Goal: Task Accomplishment & Management: Manage account settings

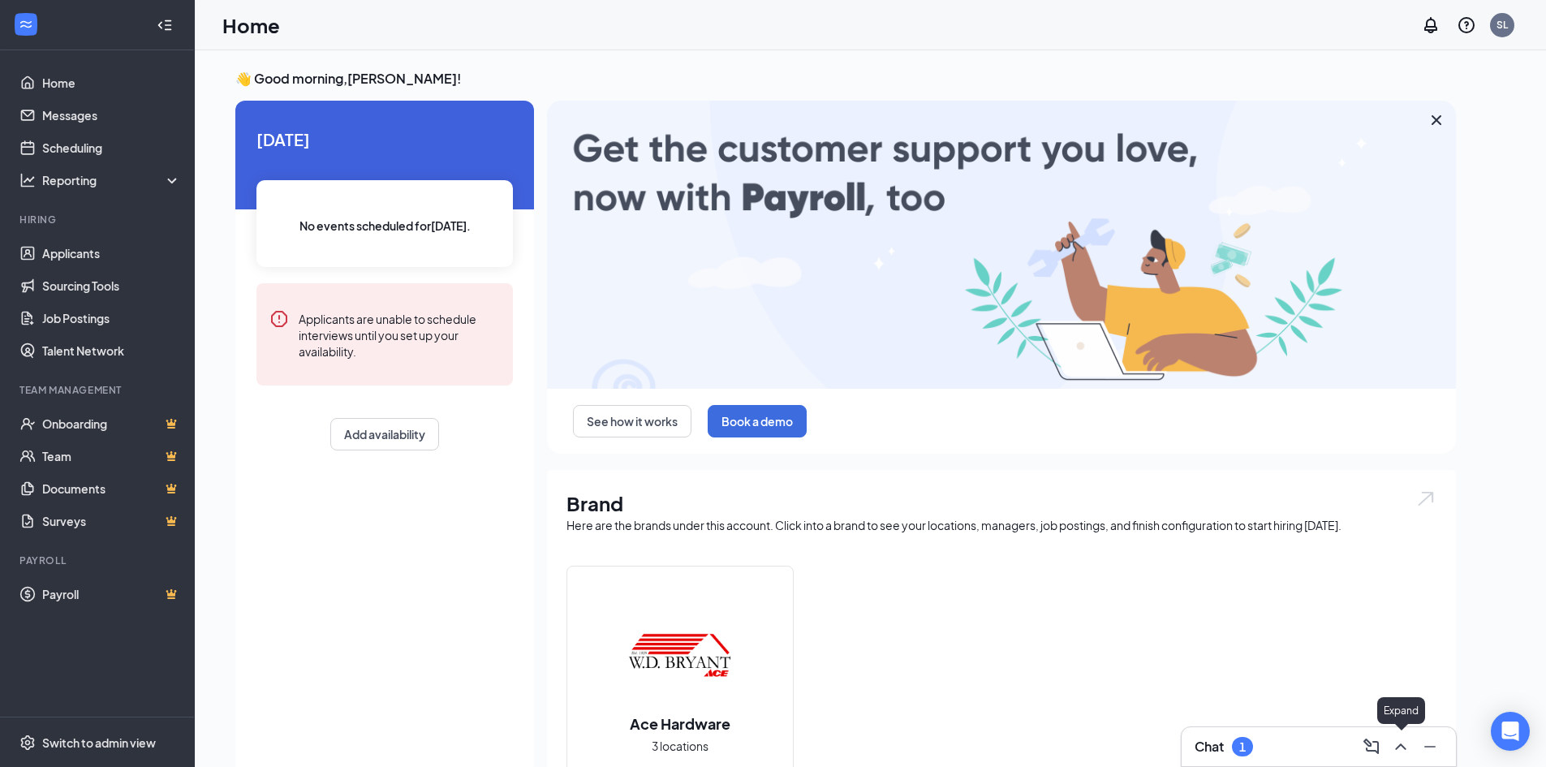
click at [1396, 750] on icon "ChevronUp" at bounding box center [1400, 746] width 19 height 19
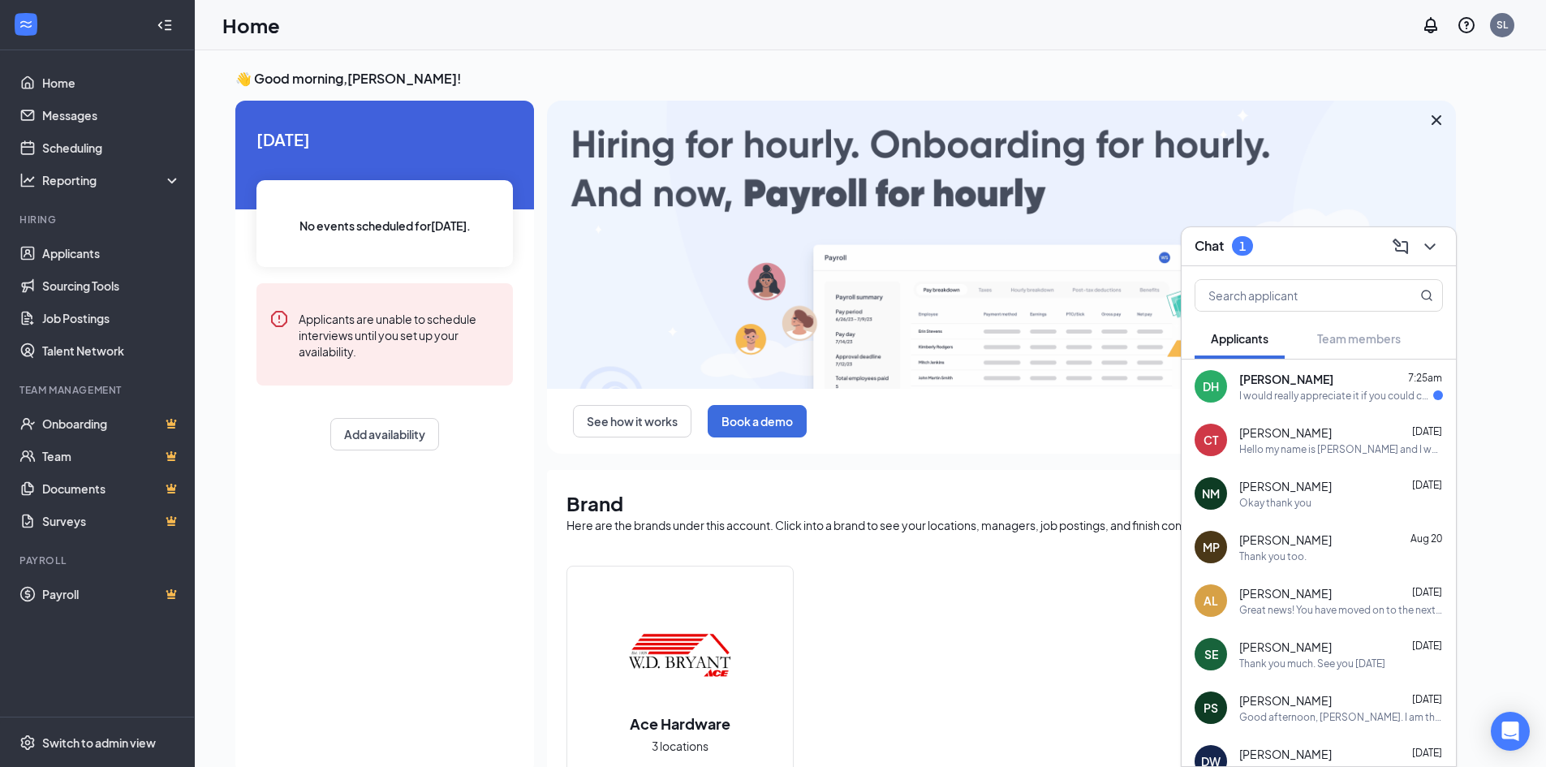
click at [1353, 403] on div "[PERSON_NAME] 7:25am I would really appreciate it if you could contact me back …" at bounding box center [1318, 386] width 274 height 54
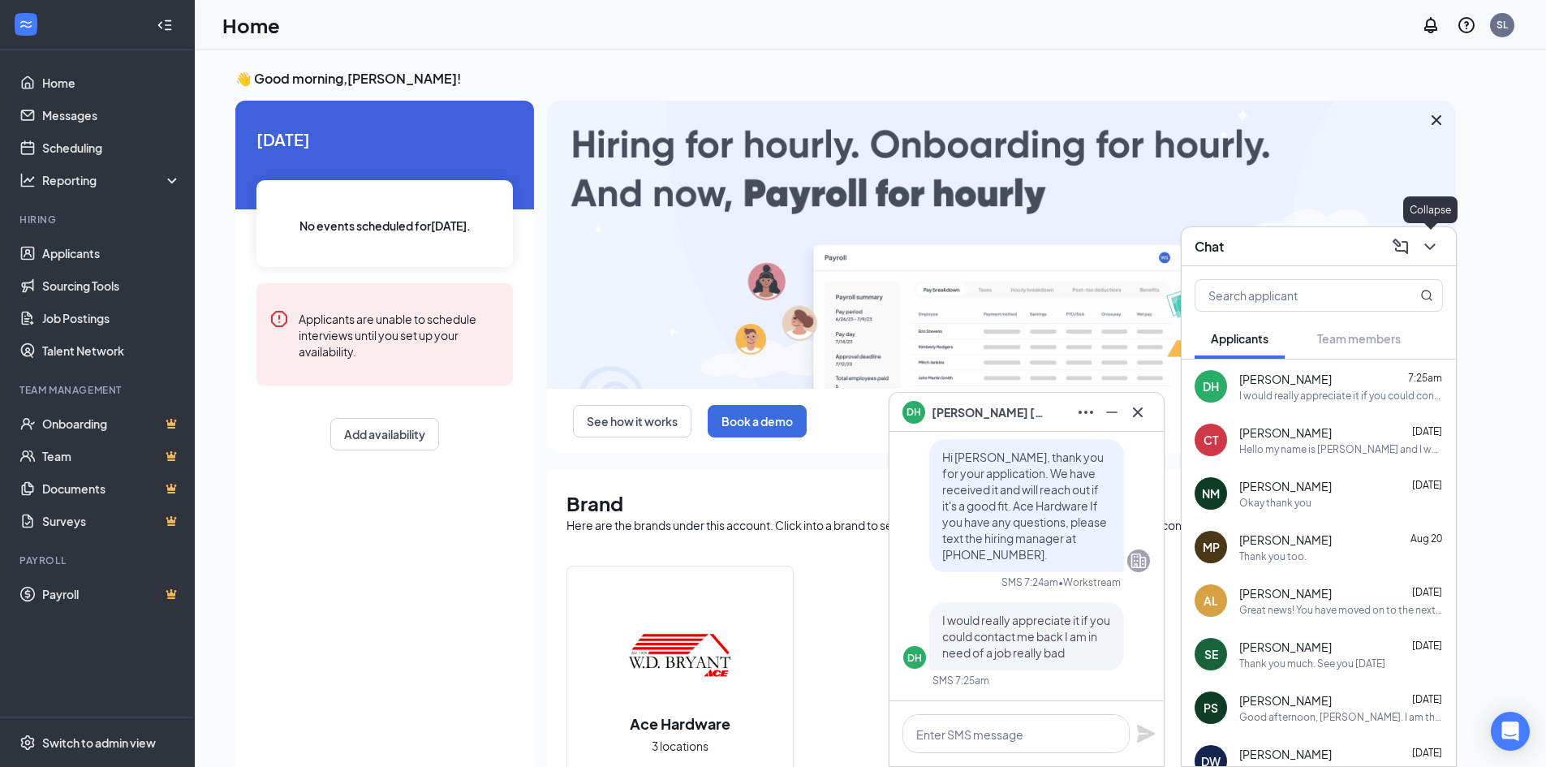
click at [1429, 250] on icon "ChevronDown" at bounding box center [1429, 246] width 19 height 19
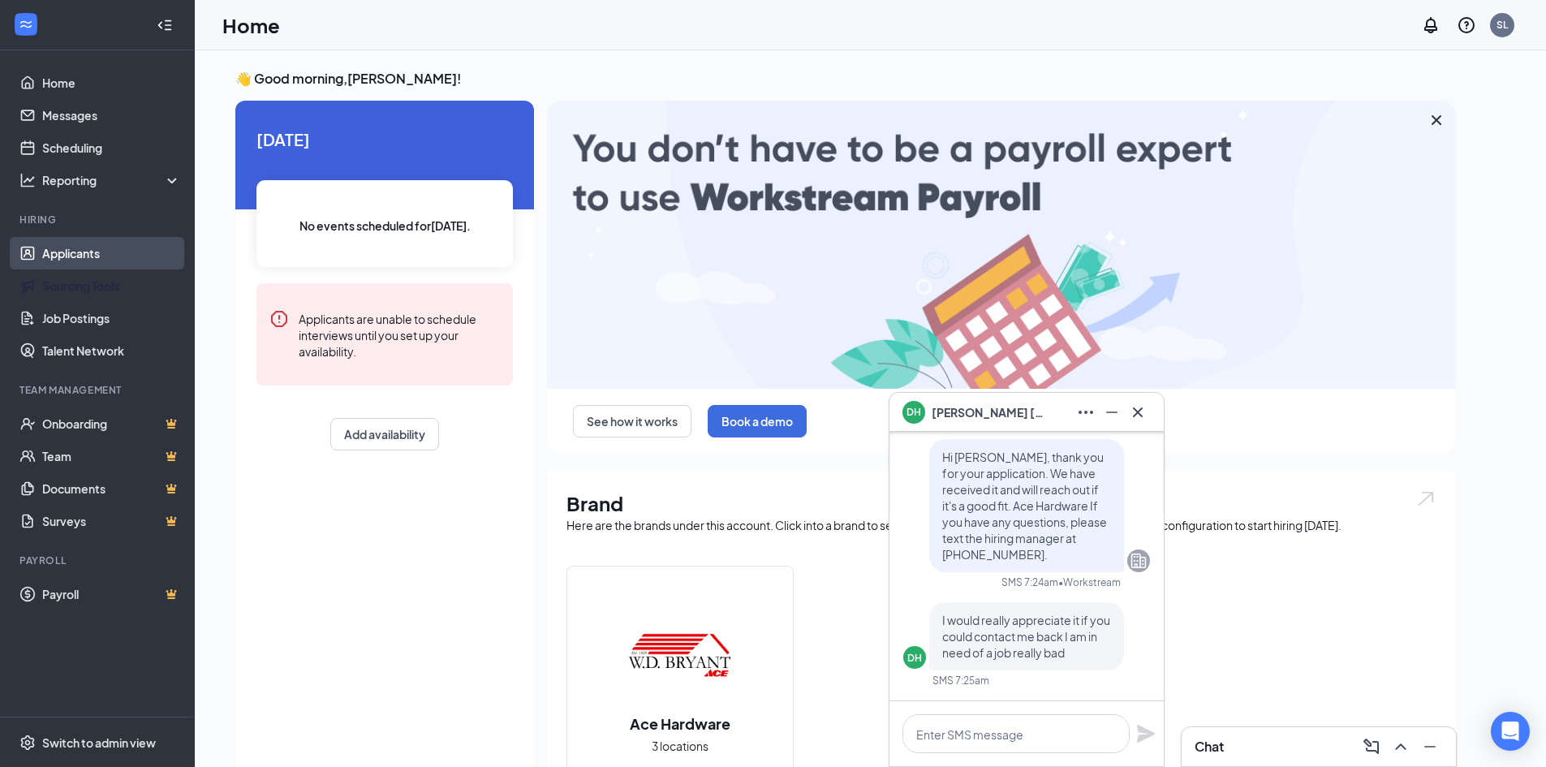
click at [61, 258] on link "Applicants" at bounding box center [111, 253] width 139 height 32
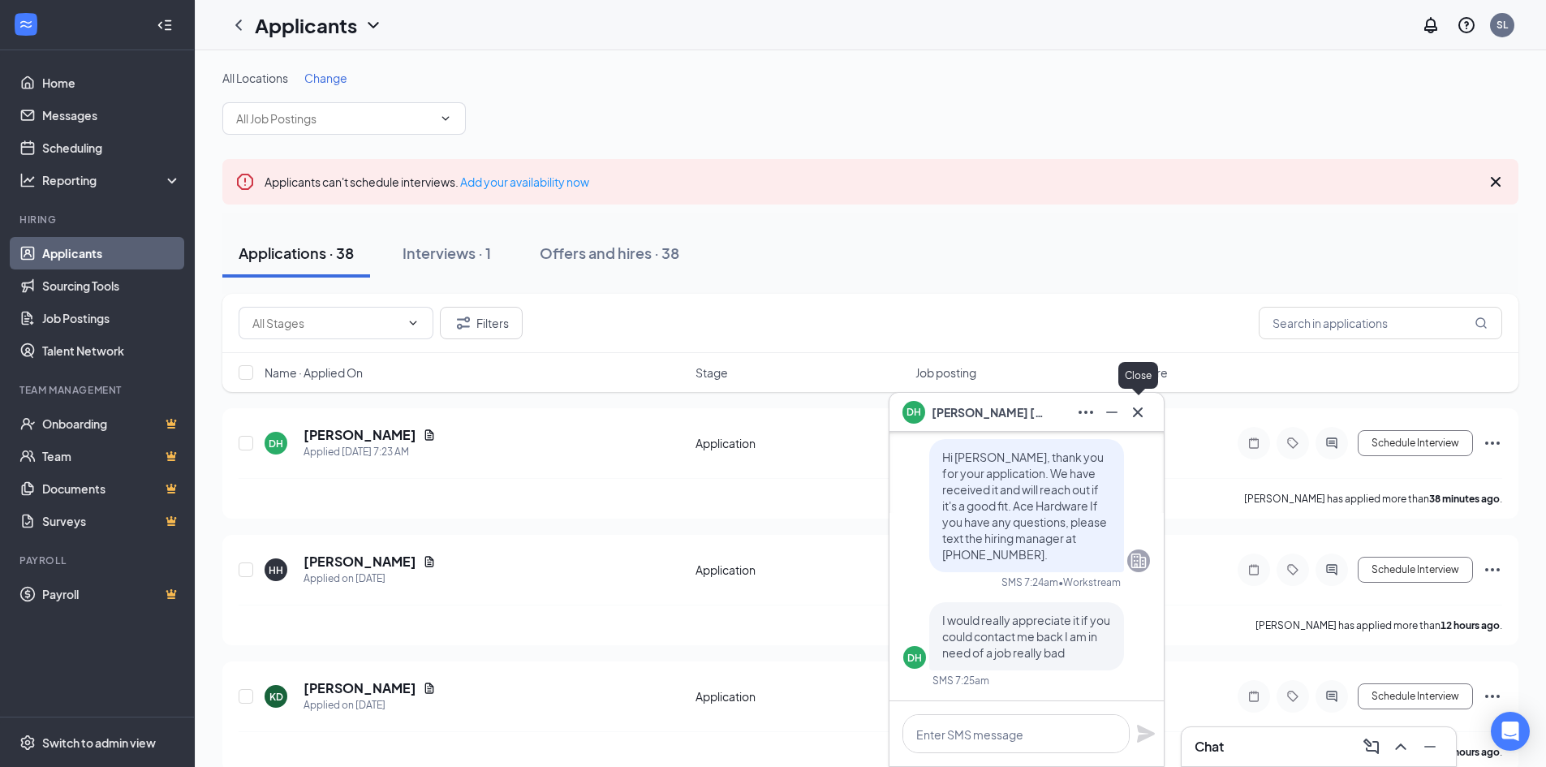
click at [1132, 414] on icon "Cross" at bounding box center [1137, 411] width 19 height 19
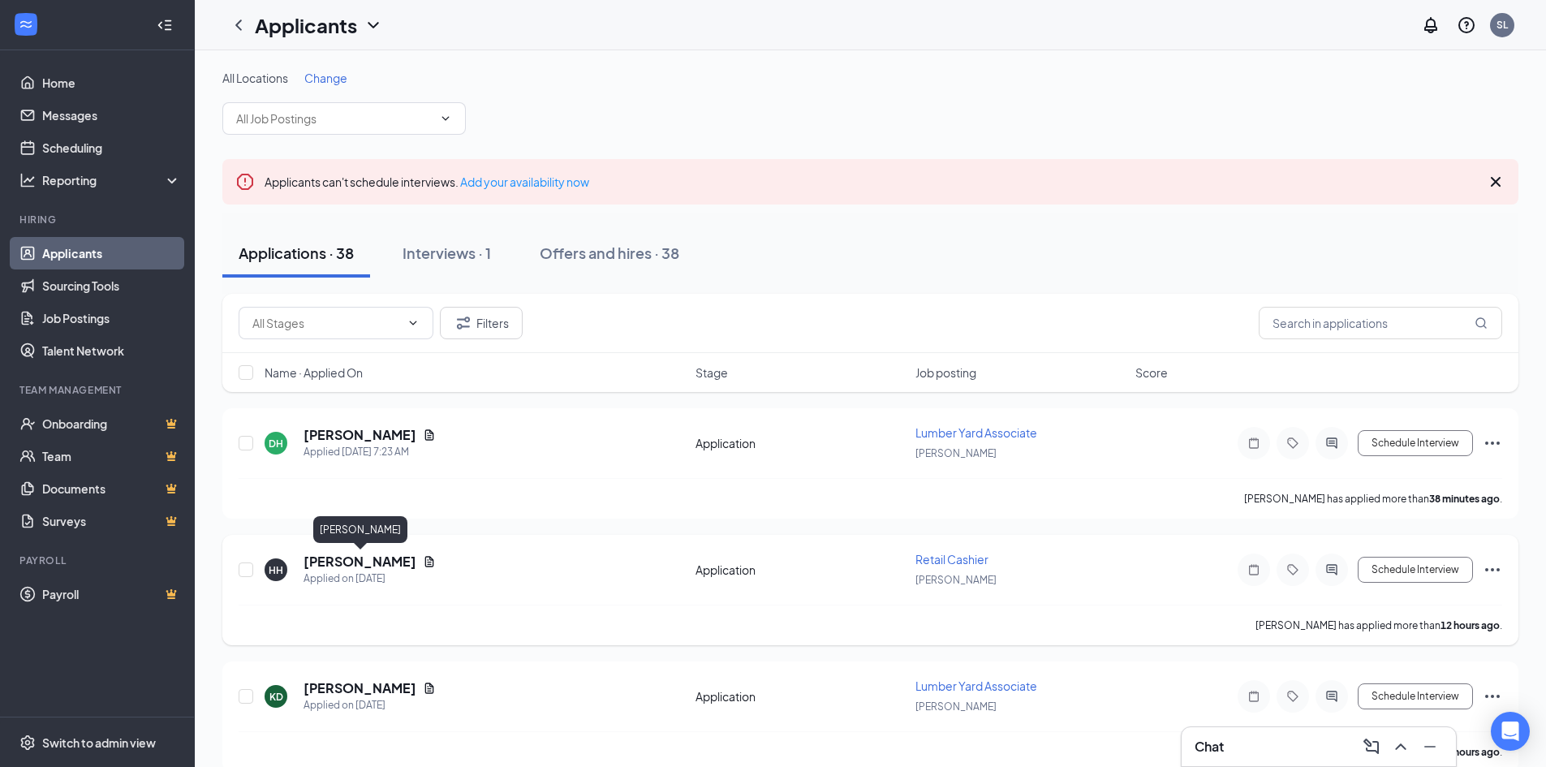
click at [379, 563] on h5 "[PERSON_NAME]" at bounding box center [359, 562] width 113 height 18
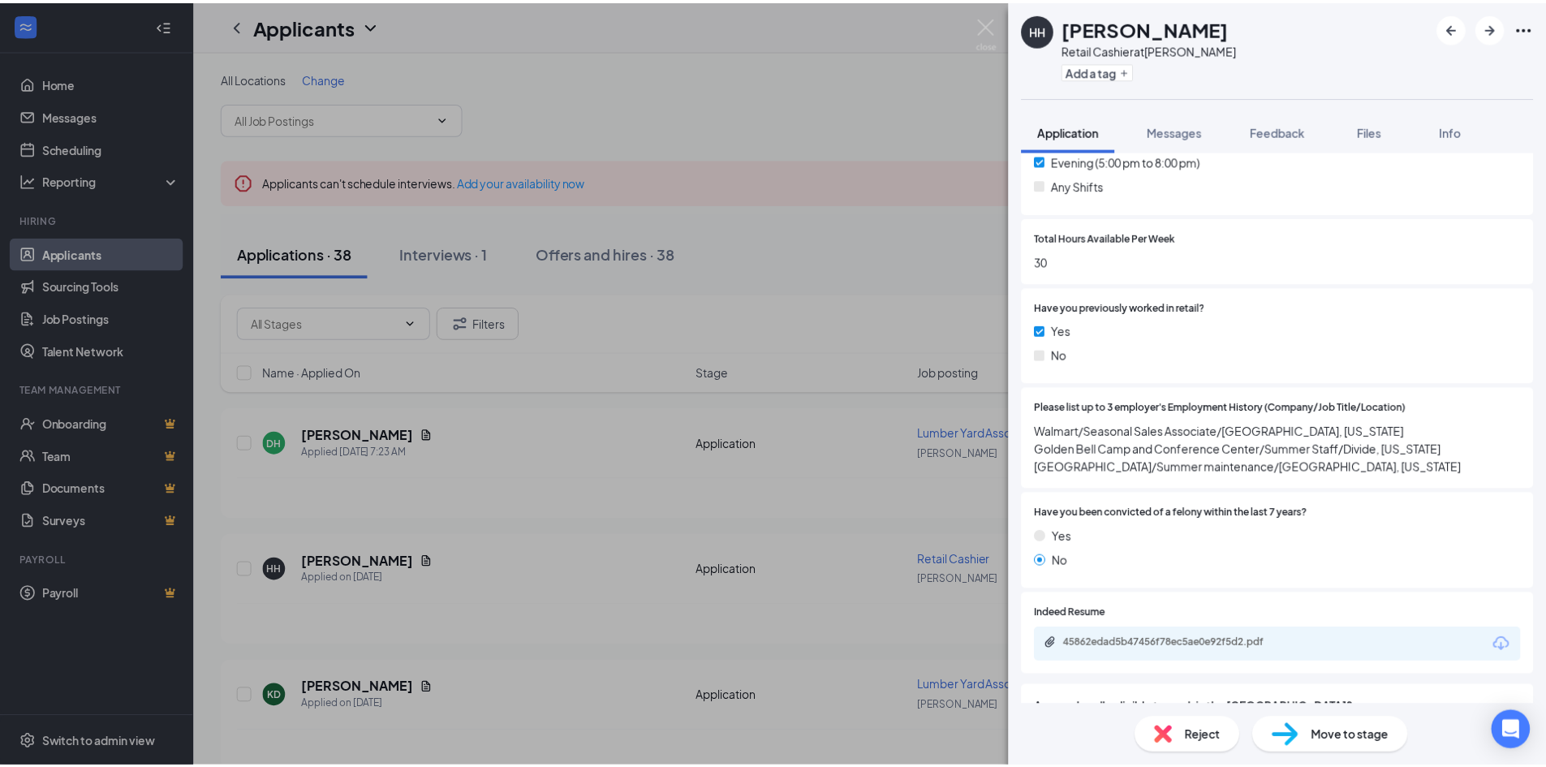
scroll to position [568, 0]
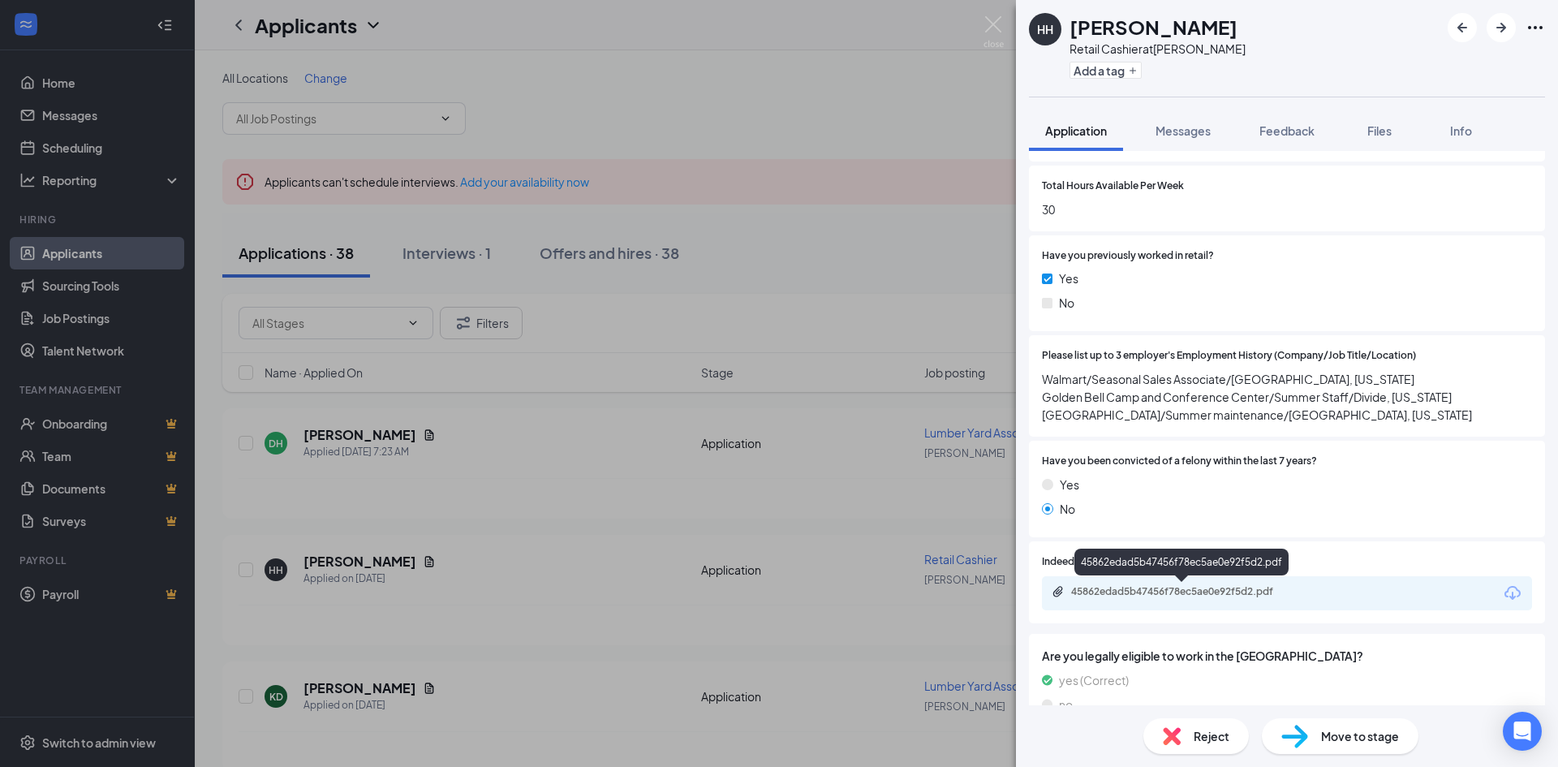
click at [1155, 587] on div "45862edad5b47456f78ec5ae0e92f5d2.pdf" at bounding box center [1184, 591] width 227 height 13
click at [987, 23] on img at bounding box center [993, 32] width 20 height 32
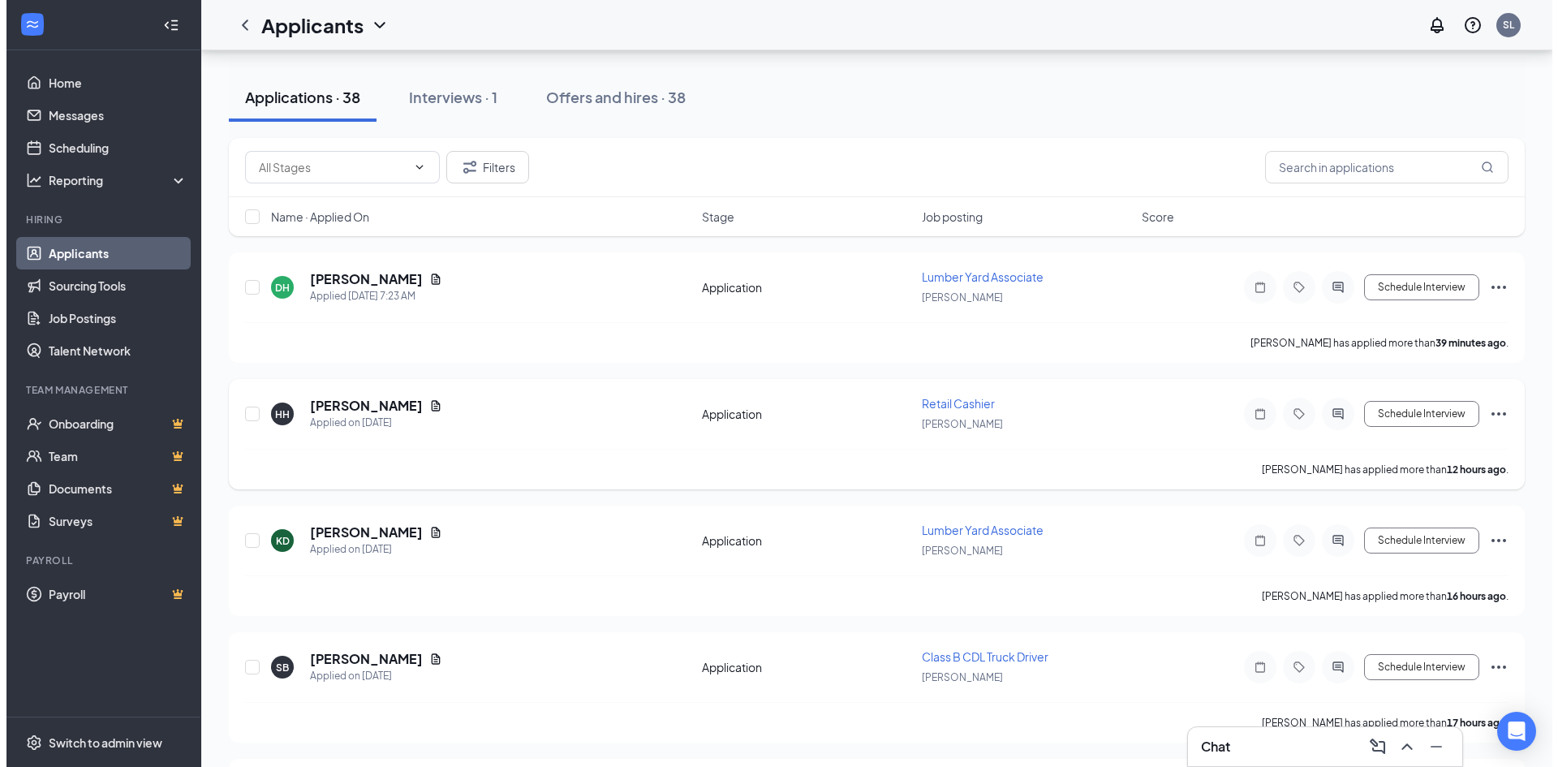
scroll to position [162, 0]
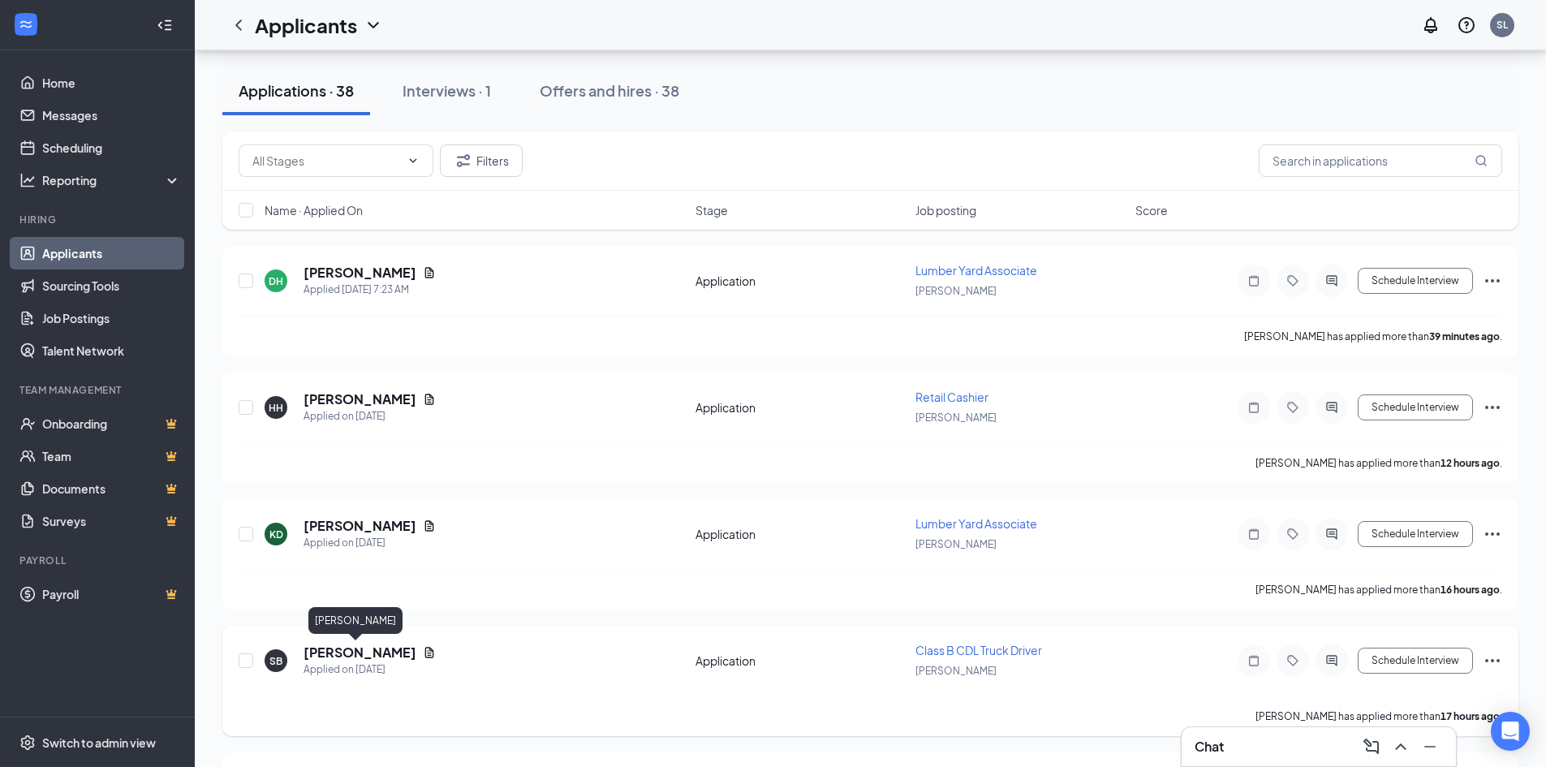
click at [367, 653] on h5 "[PERSON_NAME]" at bounding box center [359, 652] width 113 height 18
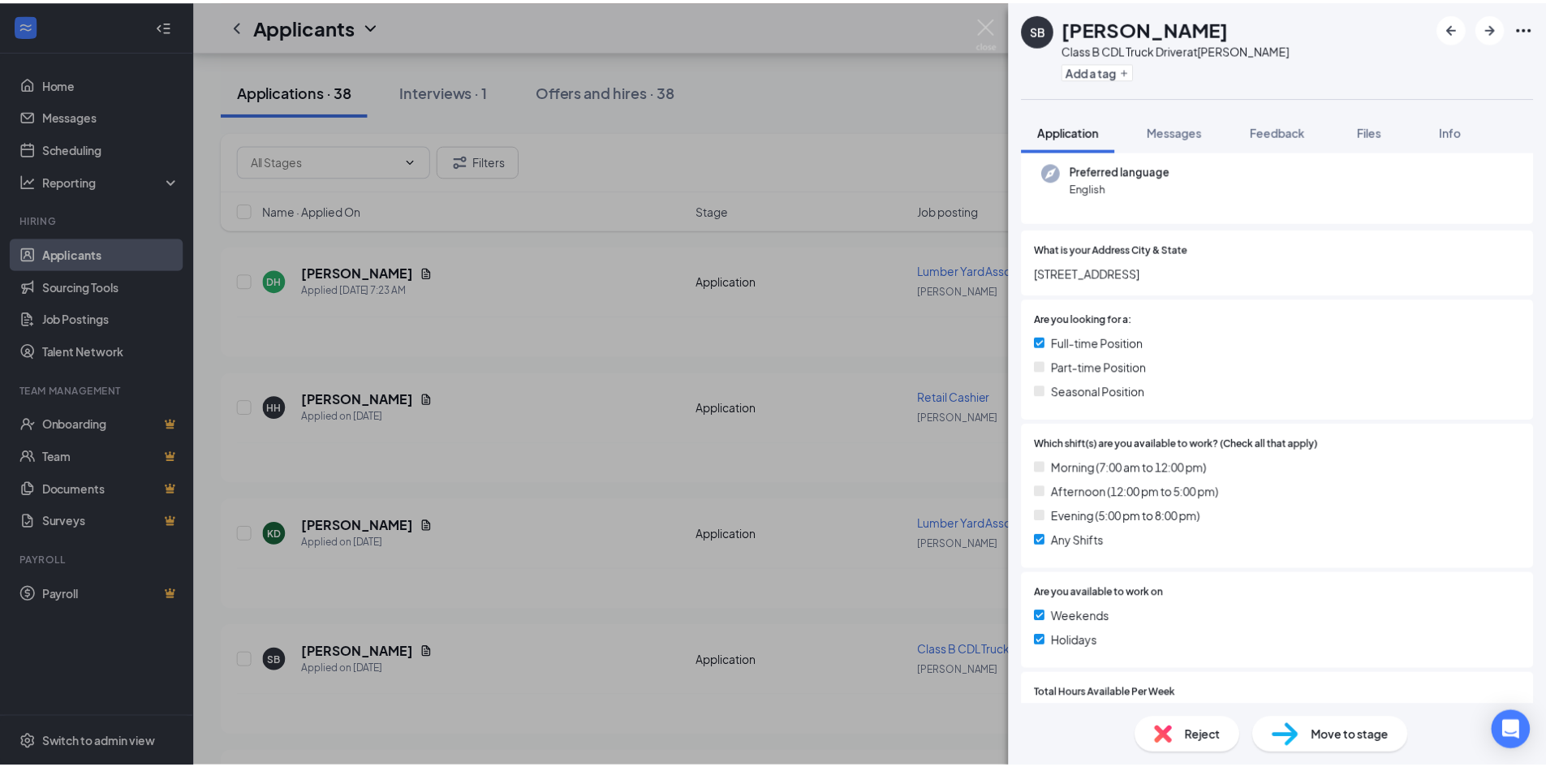
scroll to position [162, 0]
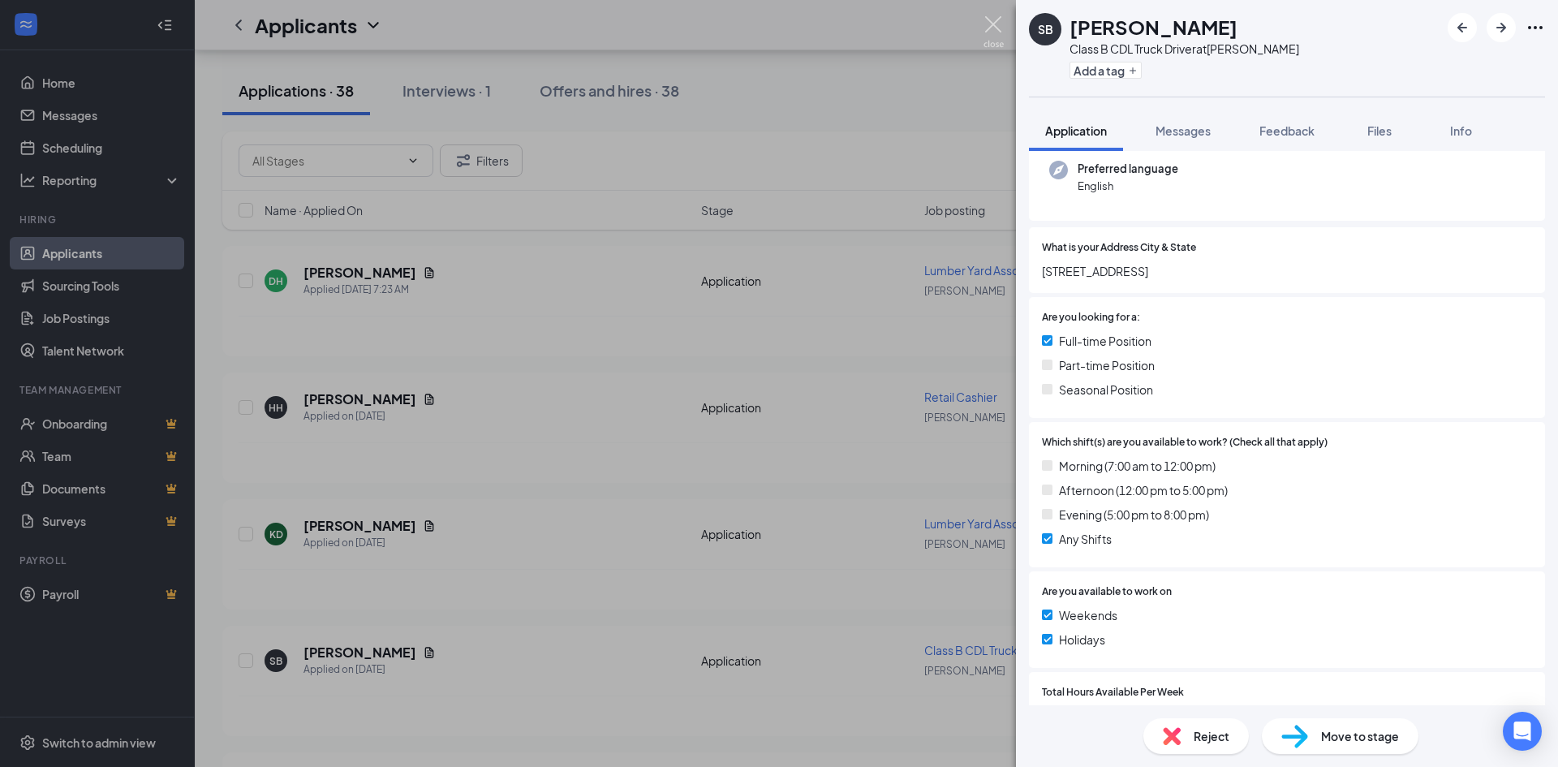
drag, startPoint x: 987, startPoint y: 30, endPoint x: 1006, endPoint y: 23, distance: 20.8
click at [986, 30] on img at bounding box center [993, 32] width 20 height 32
